Goal: Task Accomplishment & Management: Manage account settings

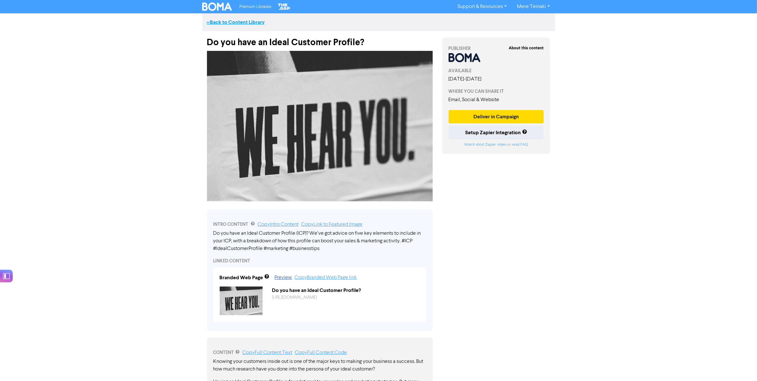
click at [239, 21] on link "<< Back to Content Library" at bounding box center [236, 22] width 58 height 6
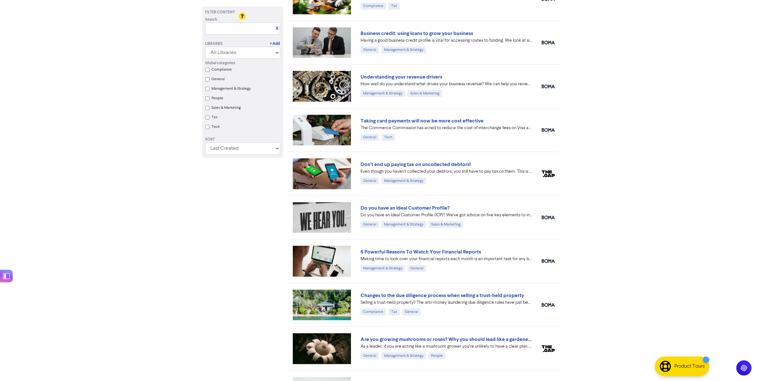
scroll to position [238, 0]
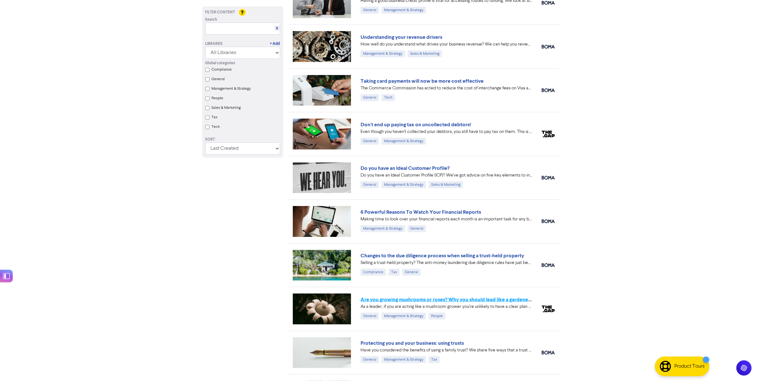
click at [497, 299] on link "Are you growing mushrooms or roses? Why you should lead like a gardener, not a …" at bounding box center [460, 299] width 201 height 6
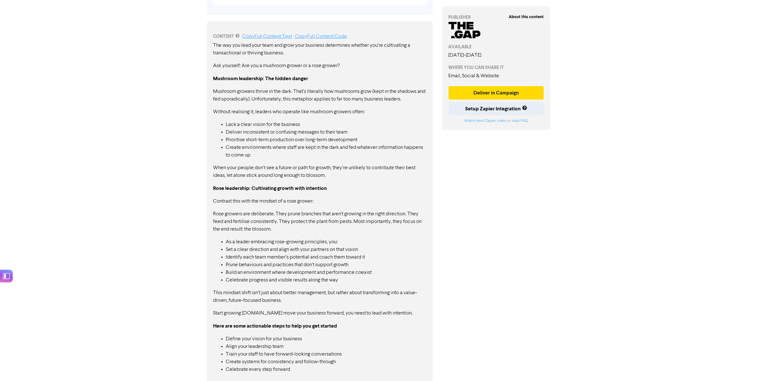
scroll to position [323, 0]
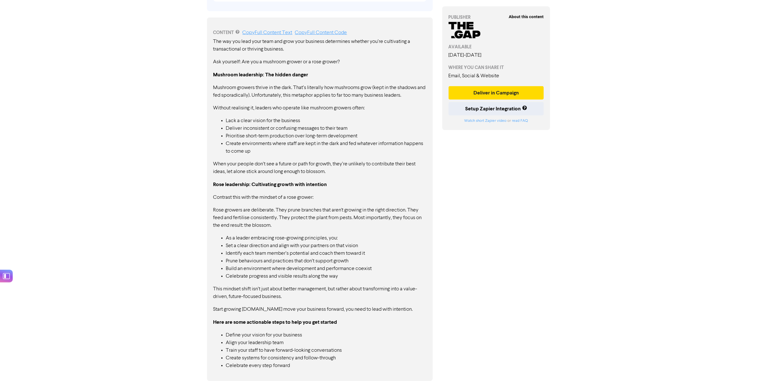
drag, startPoint x: 215, startPoint y: 40, endPoint x: 378, endPoint y: 344, distance: 344.8
click at [378, 304] on div "The way you lead your team and grow your business determines whether you’re cul…" at bounding box center [319, 203] width 213 height 331
drag, startPoint x: 306, startPoint y: 367, endPoint x: 217, endPoint y: 73, distance: 306.9
click at [216, 75] on div "The way you lead your team and grow your business determines whether you’re cul…" at bounding box center [319, 203] width 213 height 331
click at [266, 36] on div "CONTENT Copy Full Content Text Copy Full Content Code" at bounding box center [319, 33] width 213 height 8
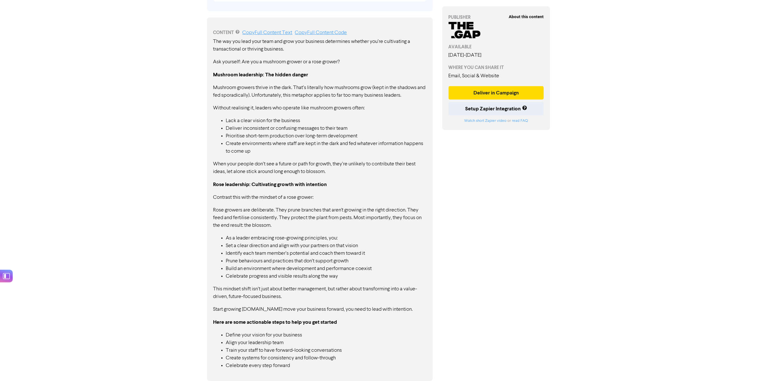
click at [270, 32] on link "Copy Full Content Text" at bounding box center [268, 32] width 50 height 5
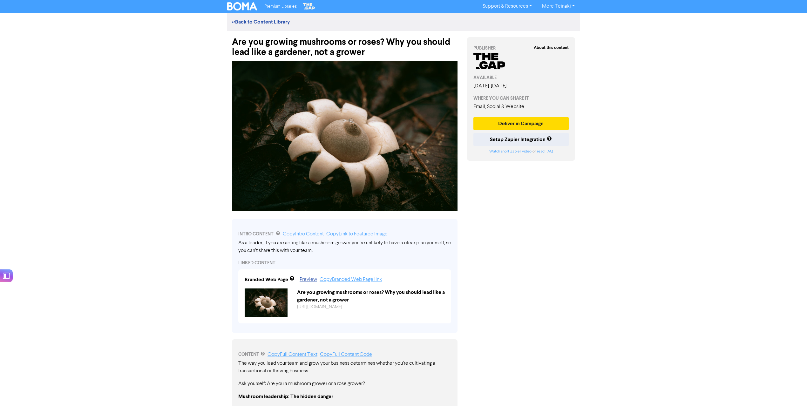
scroll to position [0, 0]
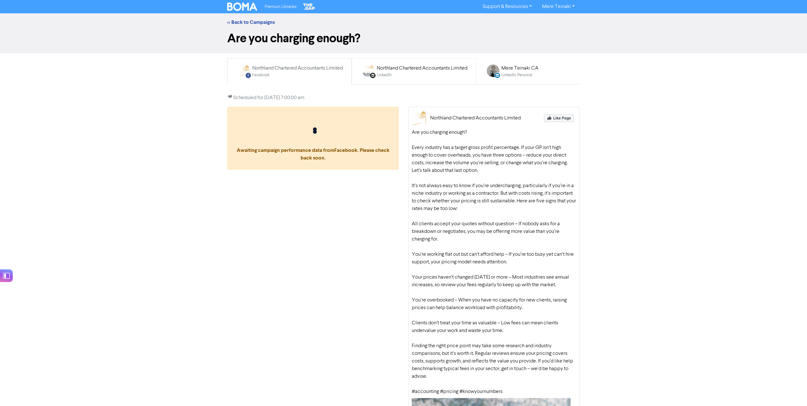
click at [378, 66] on div "LinkedIn Page Created with Sketch. Northland Chartered Accountants Limited Link…" at bounding box center [414, 71] width 114 height 21
click at [263, 22] on link "<< Back to Campaigns" at bounding box center [251, 22] width 48 height 6
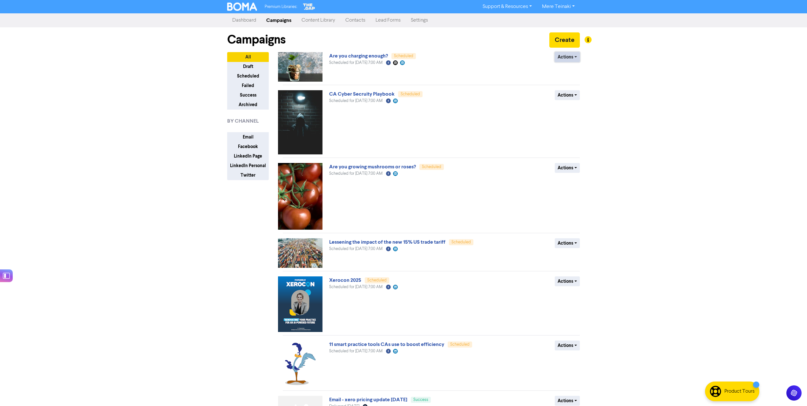
click at [574, 61] on button "Actions" at bounding box center [567, 57] width 25 height 10
click at [576, 59] on button "Actions" at bounding box center [567, 57] width 25 height 10
click at [573, 69] on button "Revert to draft" at bounding box center [580, 70] width 50 height 10
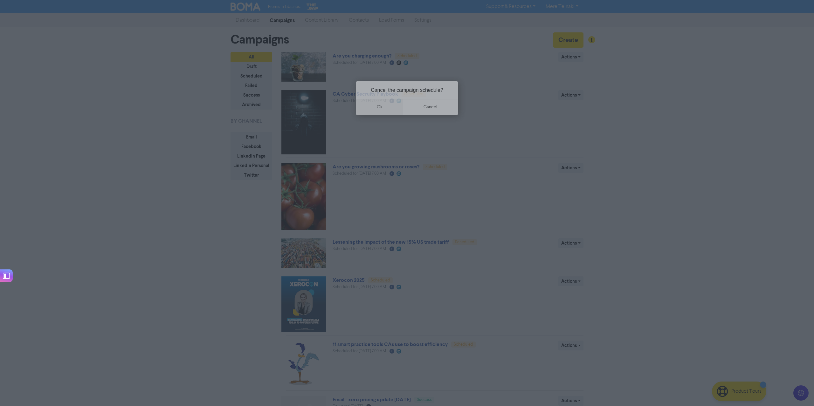
click at [386, 107] on button "ok" at bounding box center [379, 107] width 47 height 16
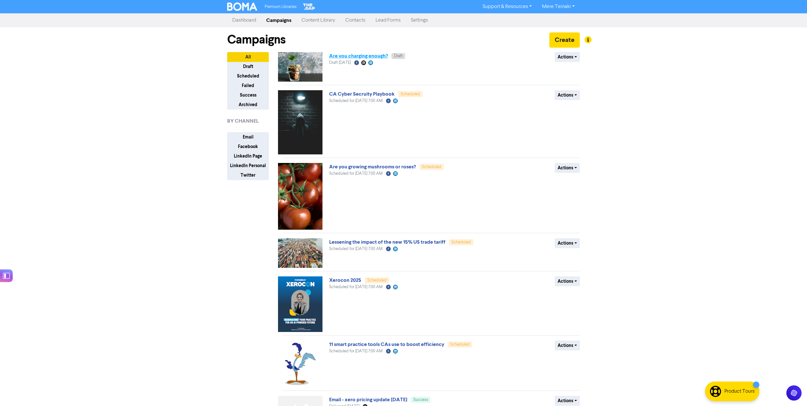
click at [359, 55] on link "Are you charging enough?" at bounding box center [358, 56] width 59 height 6
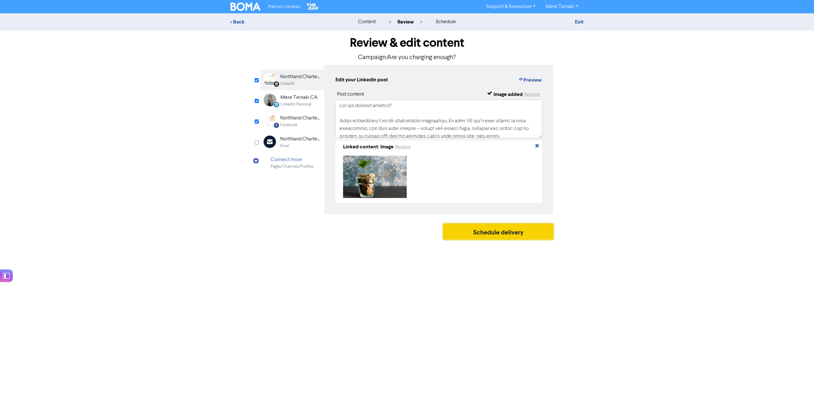
click at [524, 236] on button "Schedule delivery" at bounding box center [498, 232] width 110 height 16
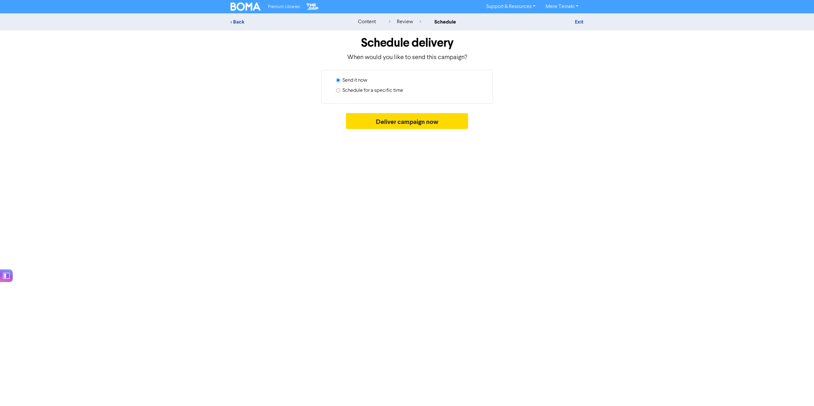
click at [373, 91] on label "Schedule for a specific time" at bounding box center [372, 91] width 61 height 8
click at [340, 91] on input "Schedule for a specific time" at bounding box center [338, 90] width 4 height 4
radio input "true"
radio input "false"
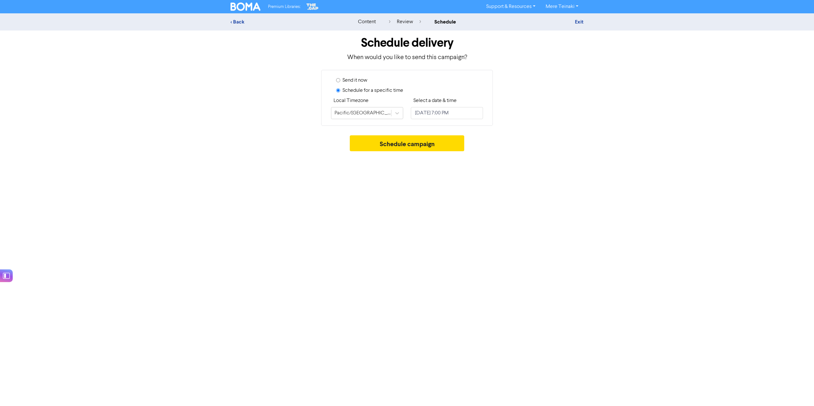
click at [405, 27] on div "< Back content review schedule Exit" at bounding box center [407, 21] width 814 height 17
drag, startPoint x: 407, startPoint y: 22, endPoint x: 420, endPoint y: 71, distance: 51.2
click at [407, 21] on div "review" at bounding box center [405, 22] width 32 height 8
click at [233, 20] on div "< Back" at bounding box center [285, 22] width 111 height 8
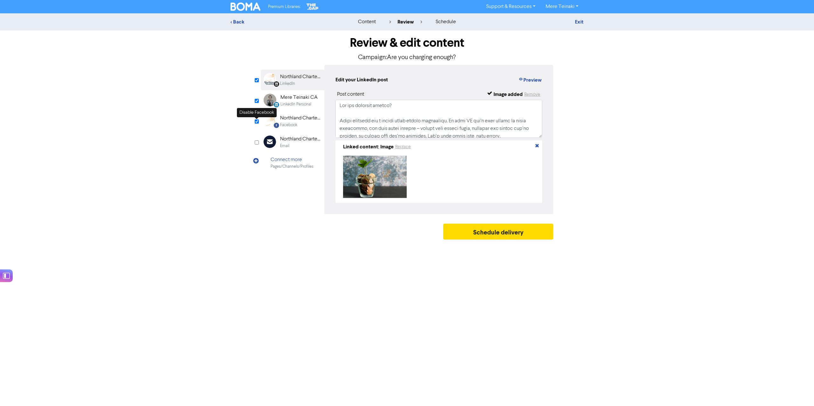
click at [256, 123] on input "checkbox" at bounding box center [257, 122] width 4 height 4
checkbox input "false"
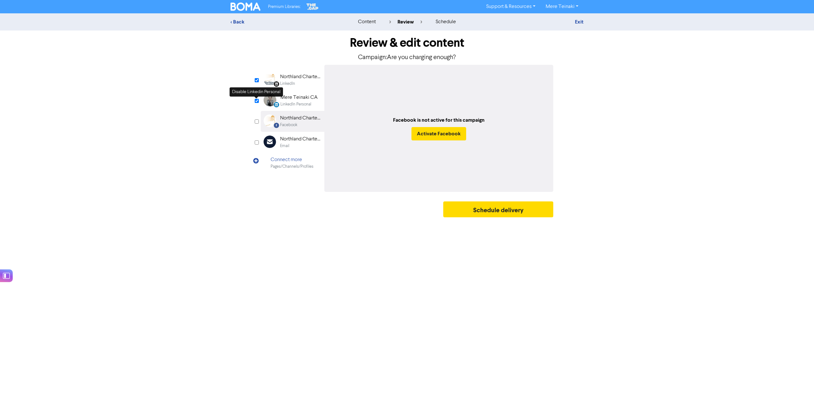
click at [256, 99] on input "checkbox" at bounding box center [257, 101] width 4 height 4
checkbox input "false"
click at [257, 118] on div "Review & edit content Campaign: Are you charging enough? LinkedIn Page Created …" at bounding box center [407, 126] width 302 height 190
click at [256, 121] on input "checkbox" at bounding box center [257, 122] width 4 height 4
checkbox input "true"
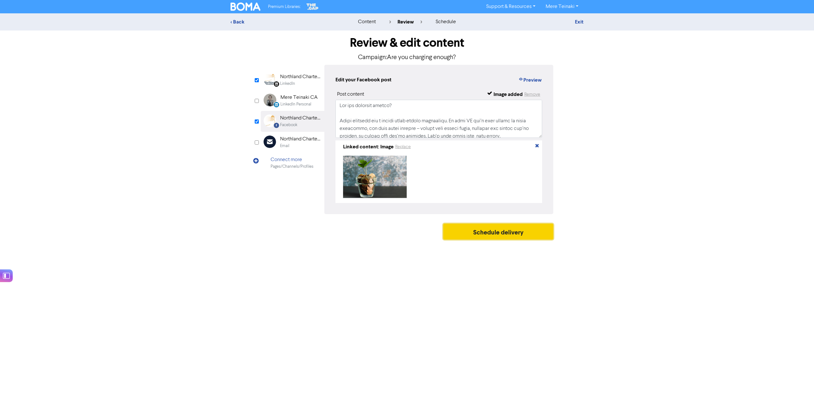
click at [522, 233] on button "Schedule delivery" at bounding box center [498, 232] width 110 height 16
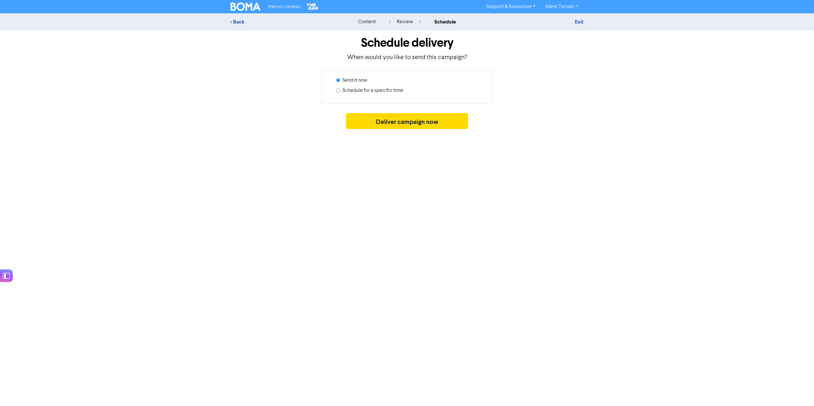
click at [363, 92] on label "Schedule for a specific time" at bounding box center [372, 91] width 61 height 8
click at [340, 92] on input "Schedule for a specific time" at bounding box center [338, 90] width 4 height 4
radio input "true"
radio input "false"
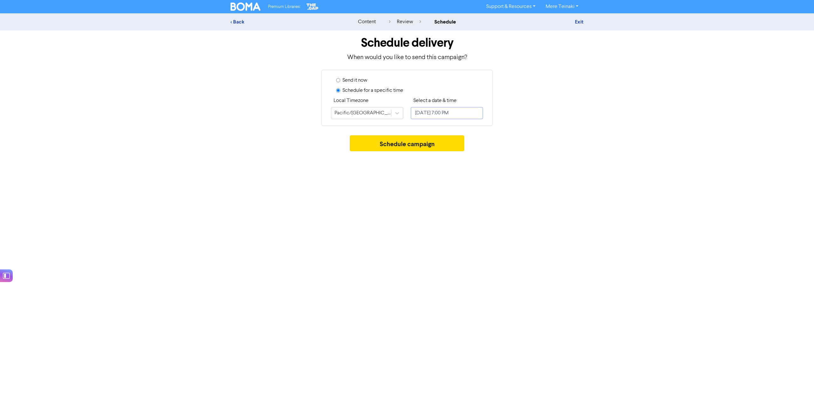
click at [461, 116] on input "August 21, 2025 7:00 PM" at bounding box center [447, 113] width 72 height 12
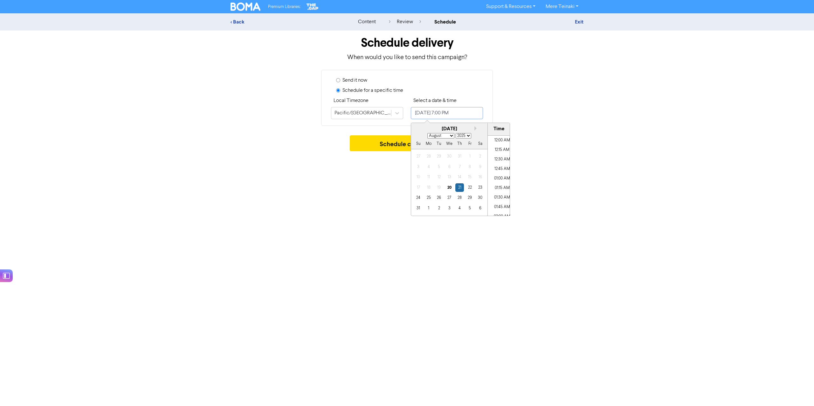
scroll to position [689, 0]
click at [475, 128] on button "Next month" at bounding box center [476, 128] width 4 height 4
select select "8"
click at [438, 191] on div "23" at bounding box center [438, 187] width 9 height 9
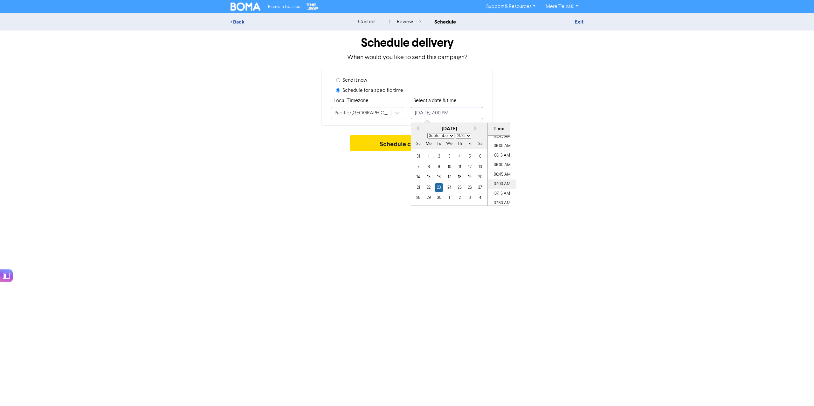
click at [508, 183] on li "07:00 AM" at bounding box center [502, 185] width 29 height 10
type input "September 23, 2025 7:00 AM"
click at [352, 173] on div "Premium Libraries: Support & Resources Video Tutorials FAQ & Guides Marketing E…" at bounding box center [407, 203] width 814 height 406
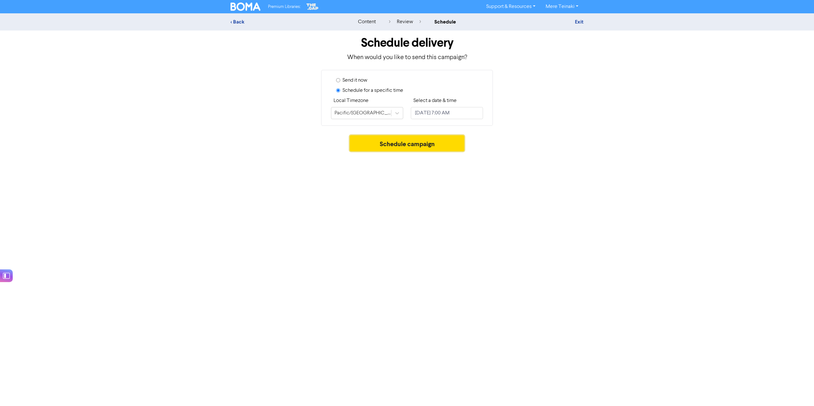
drag, startPoint x: 394, startPoint y: 142, endPoint x: 394, endPoint y: 152, distance: 9.2
click at [396, 142] on button "Schedule campaign" at bounding box center [407, 143] width 115 height 16
